Goal: Book appointment/travel/reservation

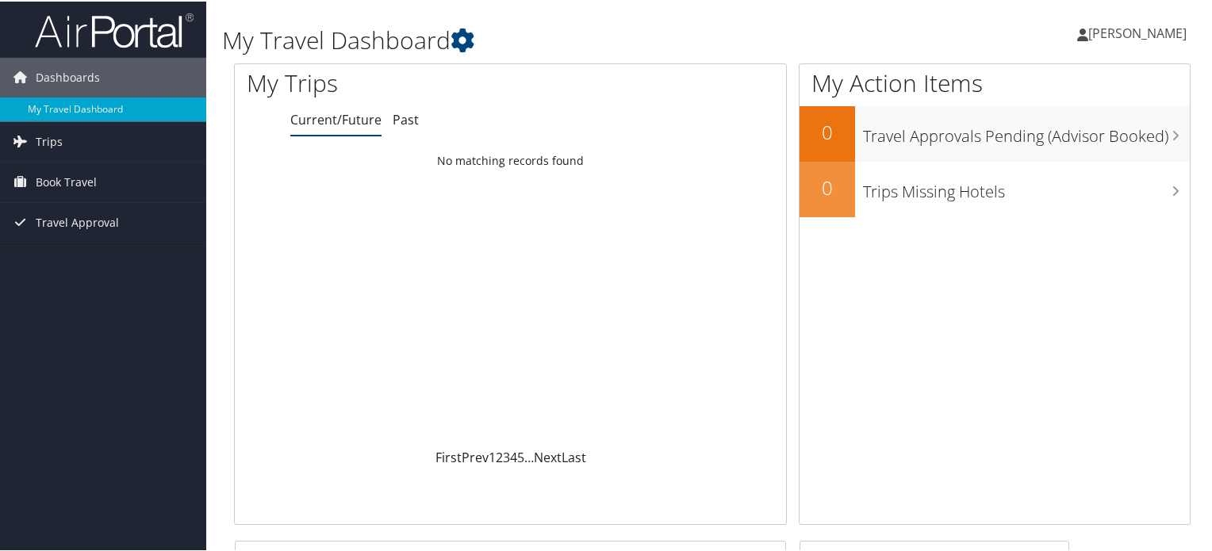
click at [58, 180] on span "Book Travel" at bounding box center [66, 181] width 61 height 40
click at [74, 263] on link "Book/Manage Online Trips" at bounding box center [103, 260] width 206 height 24
